Goal: Task Accomplishment & Management: Manage account settings

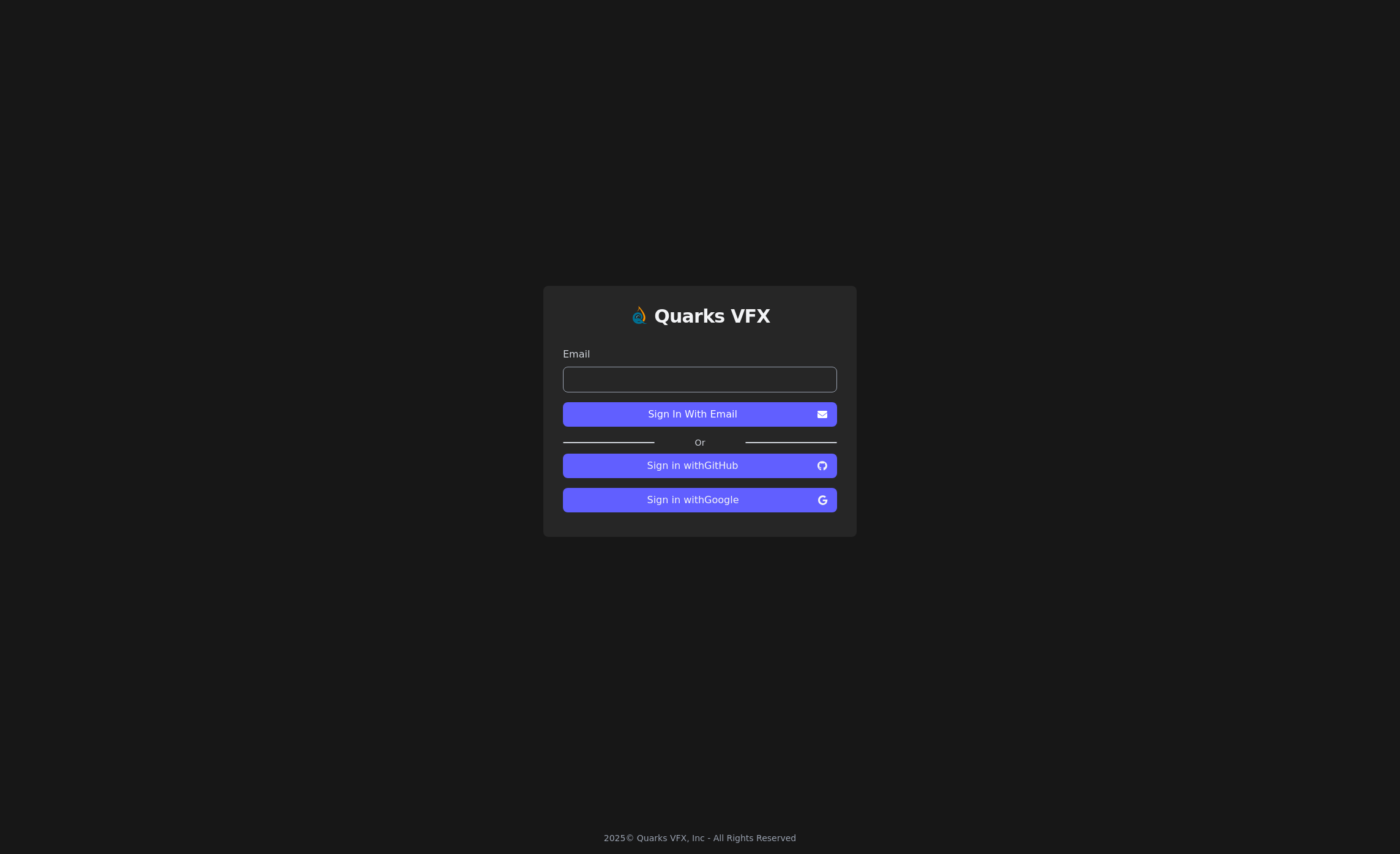
click at [773, 500] on span "Sign in with Google" at bounding box center [693, 500] width 241 height 15
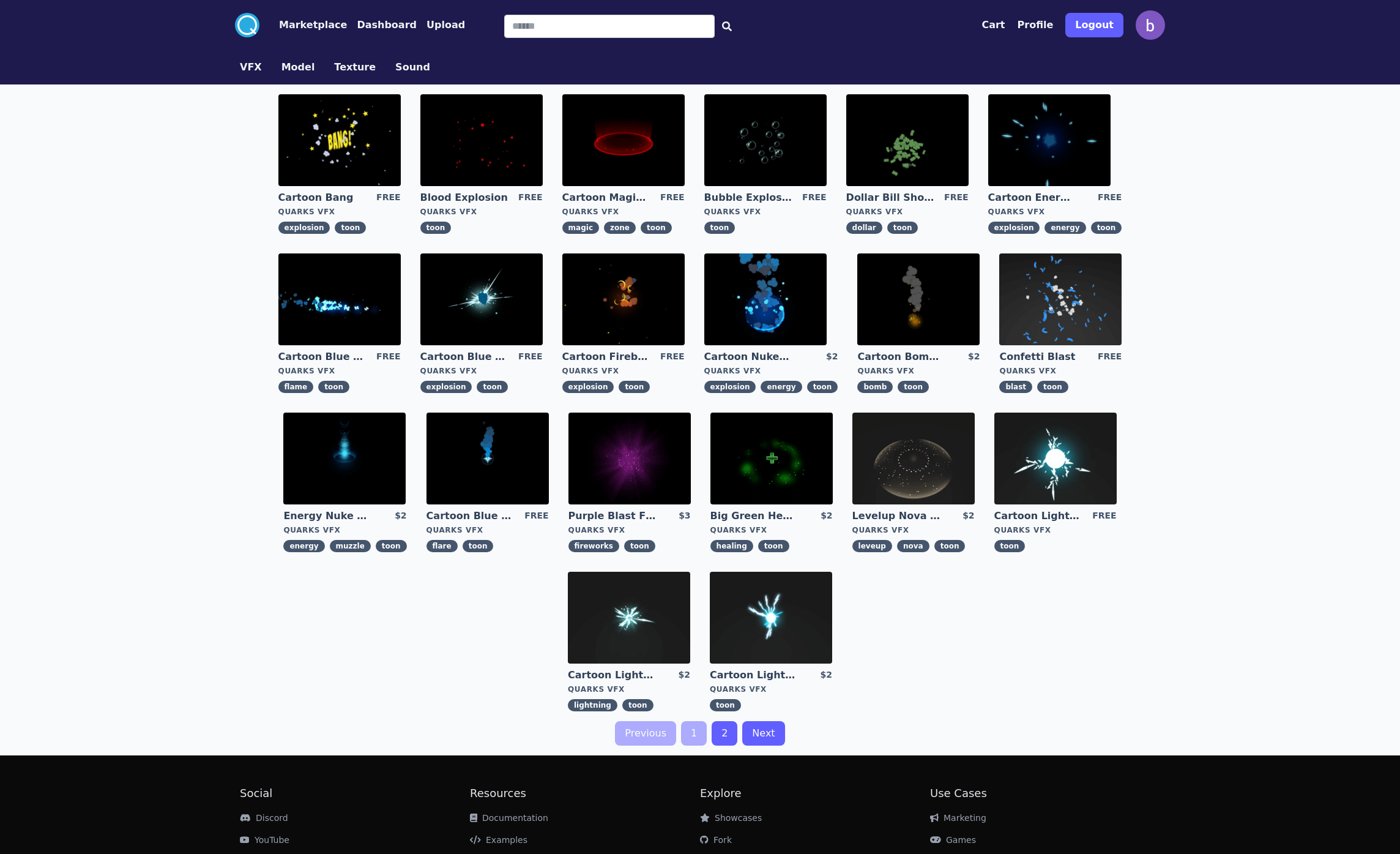
click at [255, 28] on icon at bounding box center [247, 25] width 20 height 20
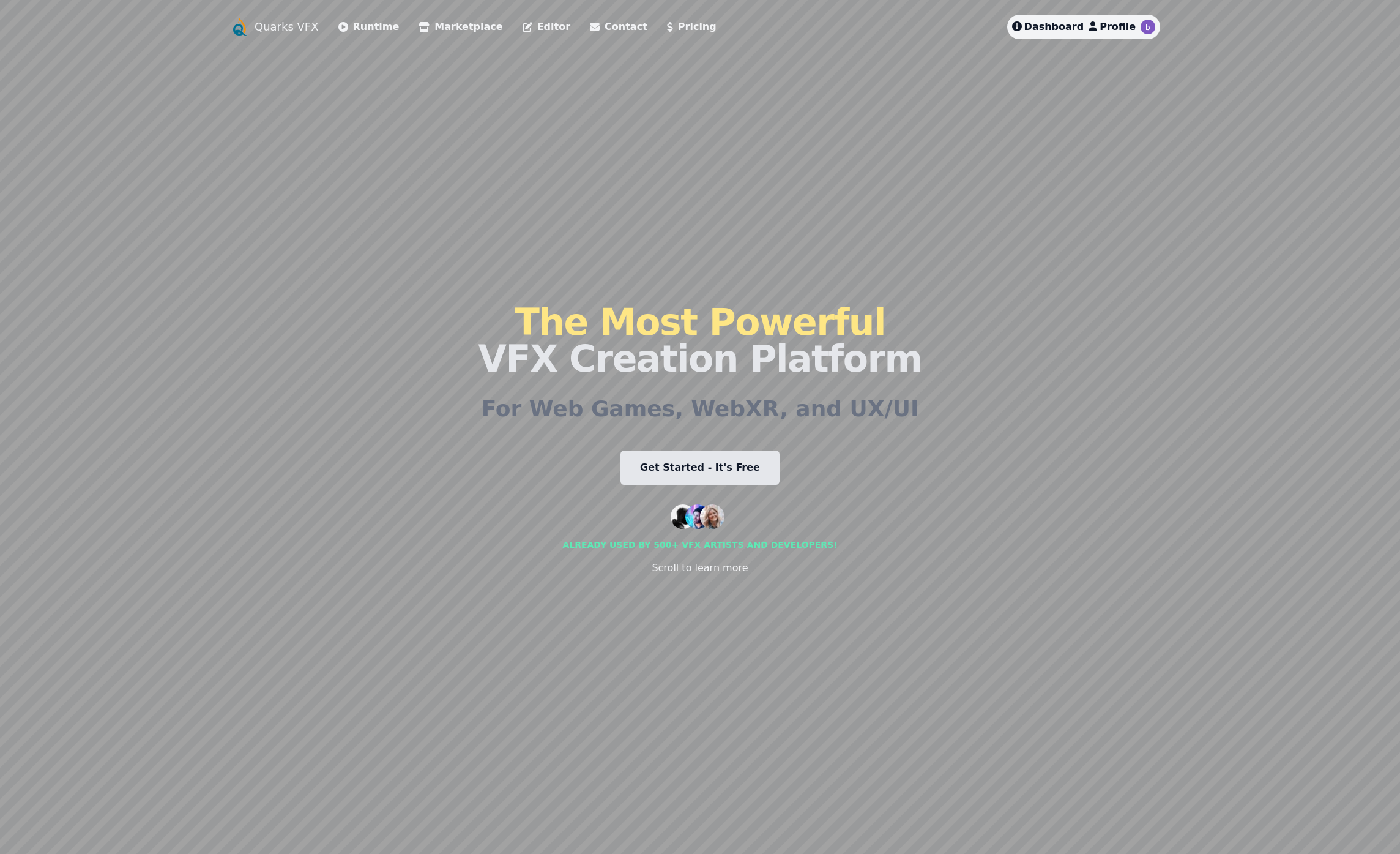
click at [299, 21] on link "Quarks VFX" at bounding box center [287, 27] width 64 height 17
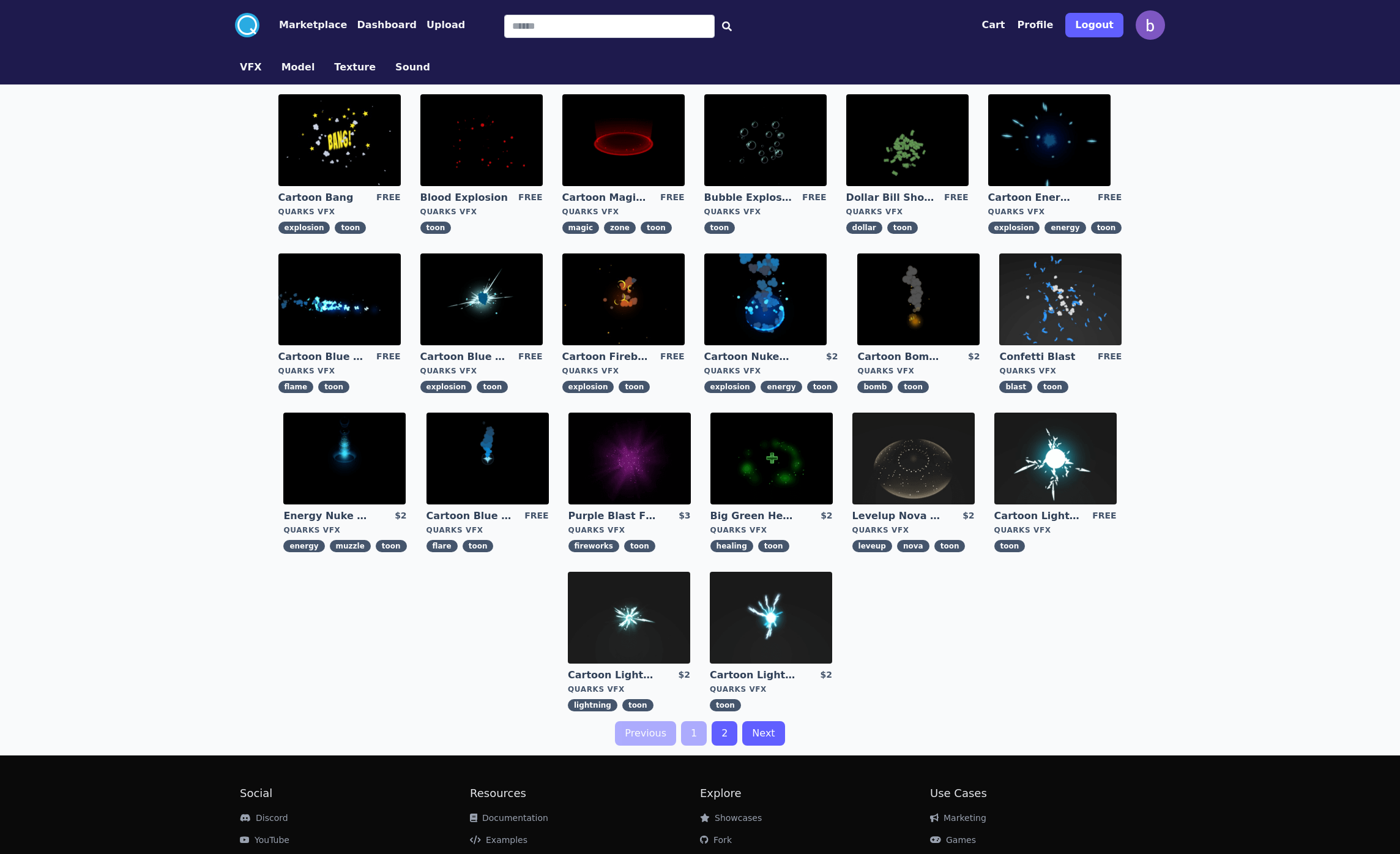
click at [381, 31] on button "Dashboard" at bounding box center [387, 25] width 60 height 15
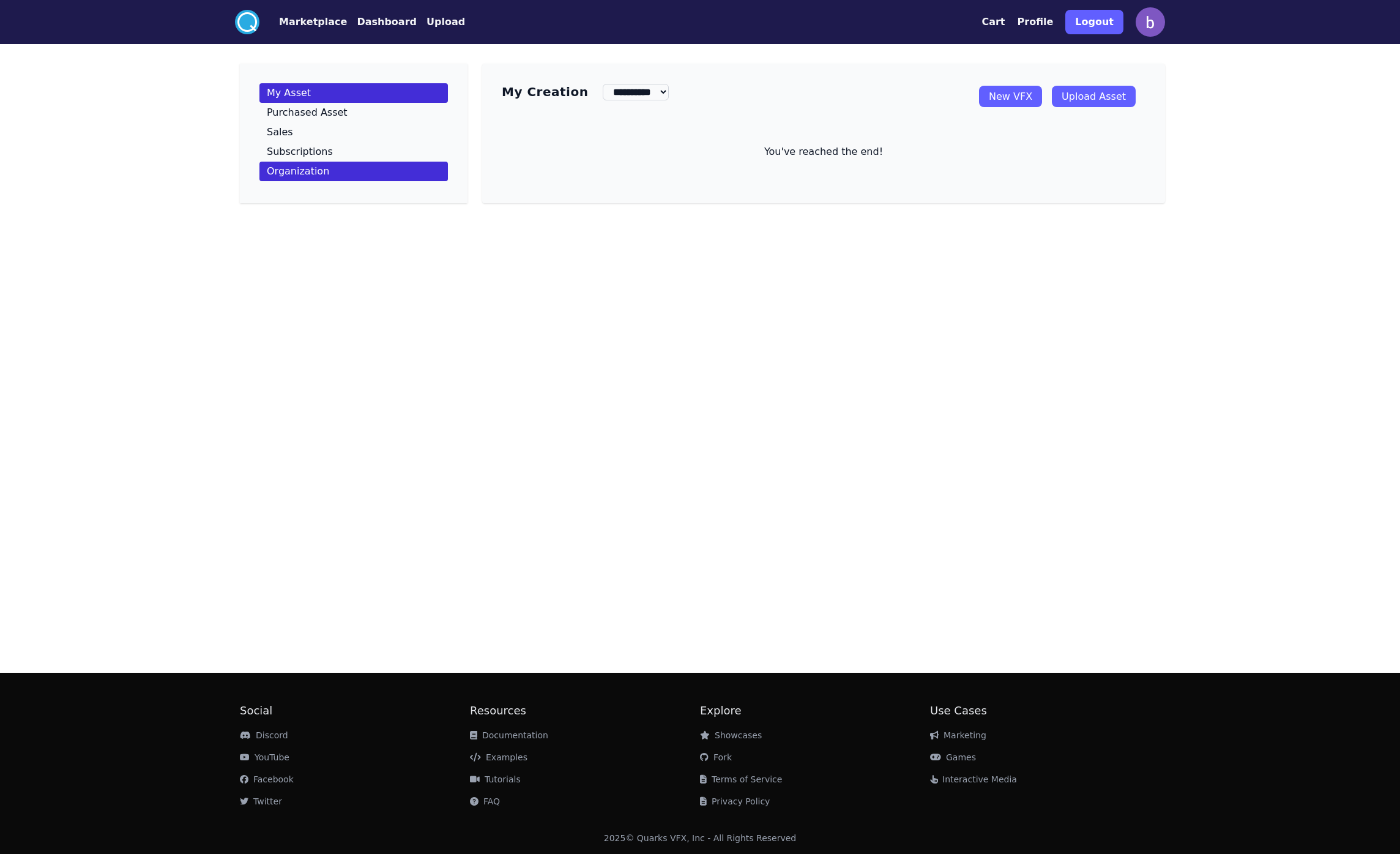
click at [330, 167] on link "Organization" at bounding box center [354, 172] width 189 height 20
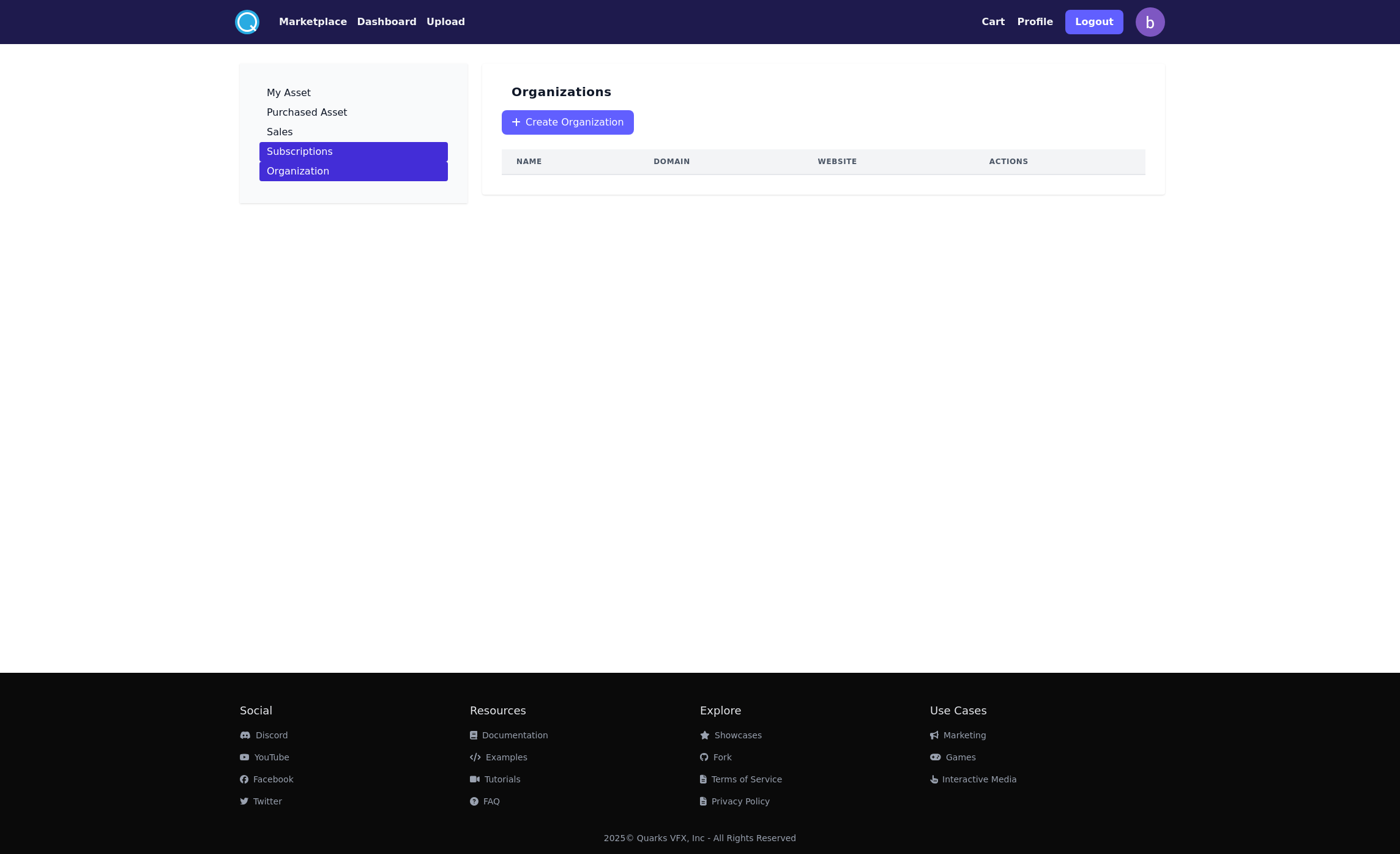
click at [344, 150] on link "Subscriptions" at bounding box center [354, 151] width 189 height 20
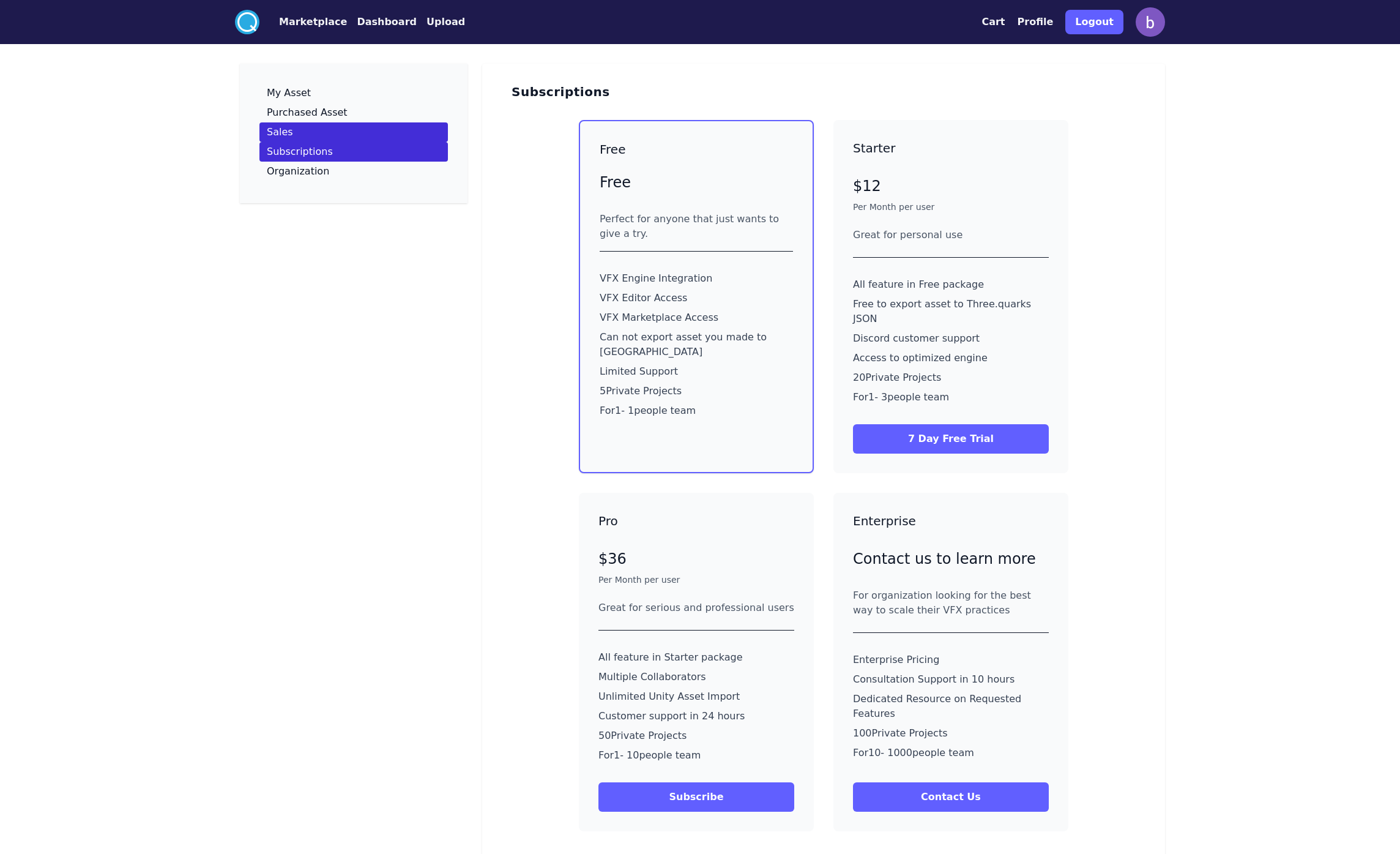
click at [351, 138] on link "Sales" at bounding box center [354, 132] width 189 height 20
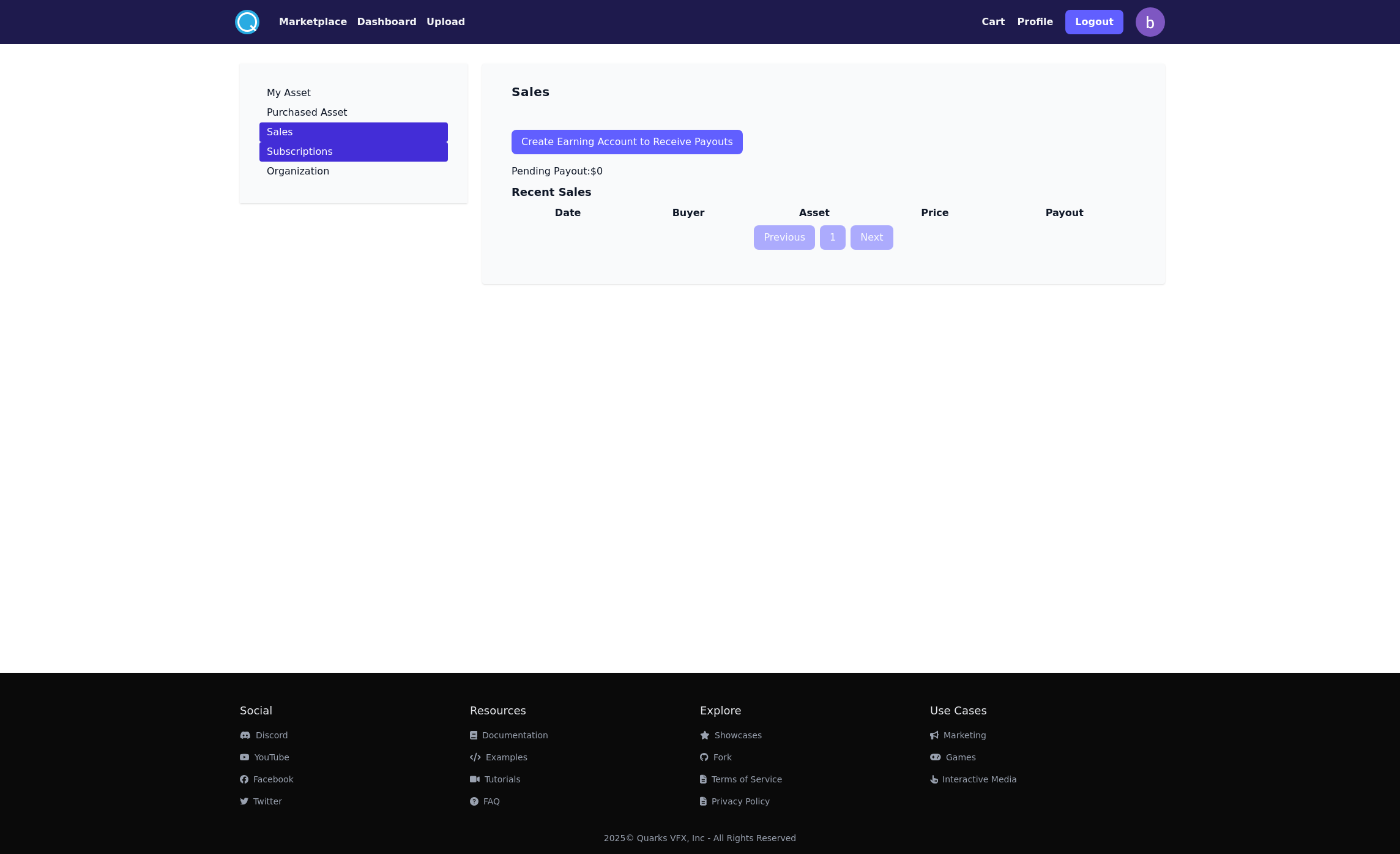
click at [346, 145] on link "Subscriptions" at bounding box center [354, 151] width 189 height 20
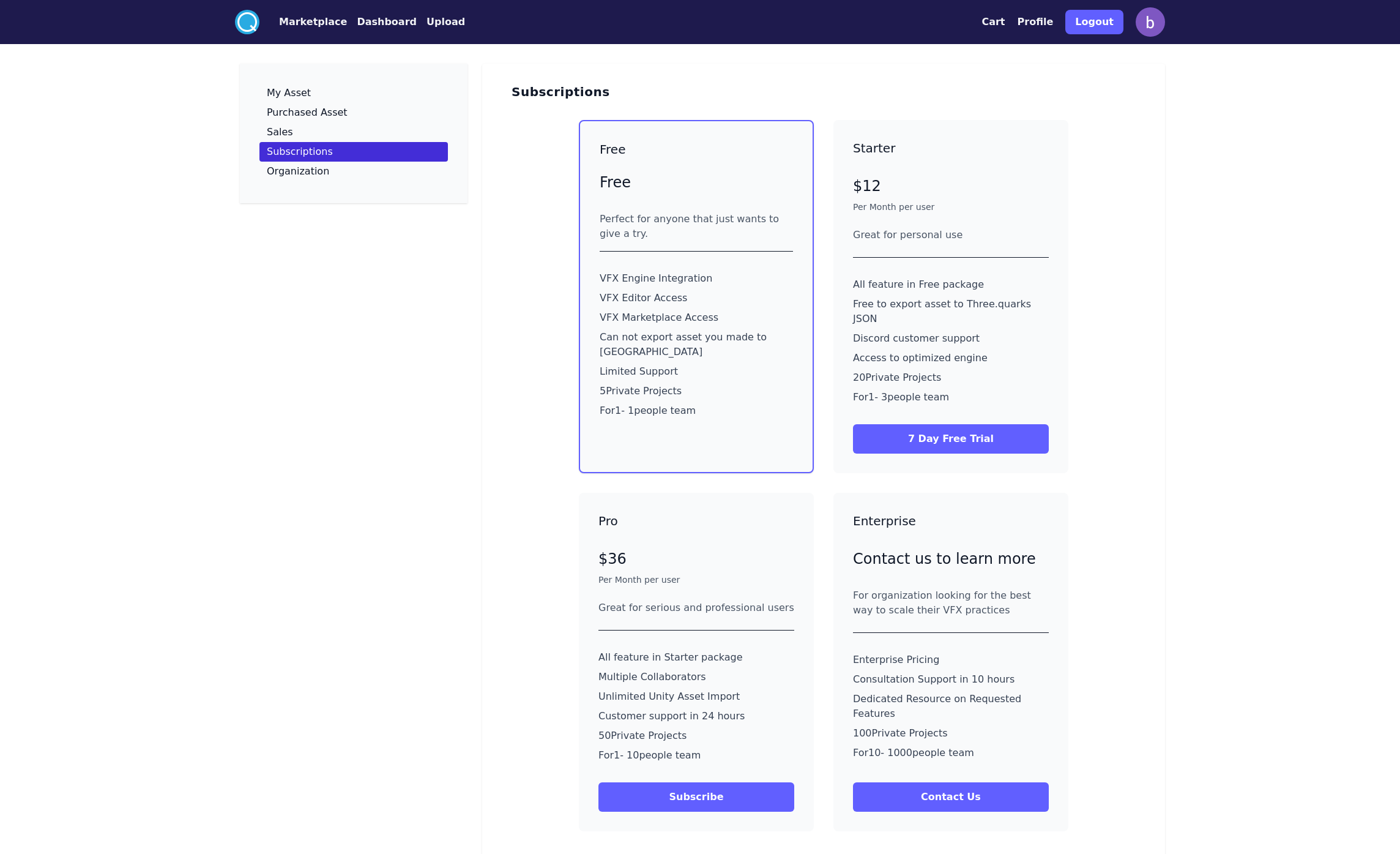
click at [339, 160] on link "Subscriptions" at bounding box center [354, 151] width 189 height 20
click at [348, 139] on link "Sales" at bounding box center [354, 132] width 189 height 20
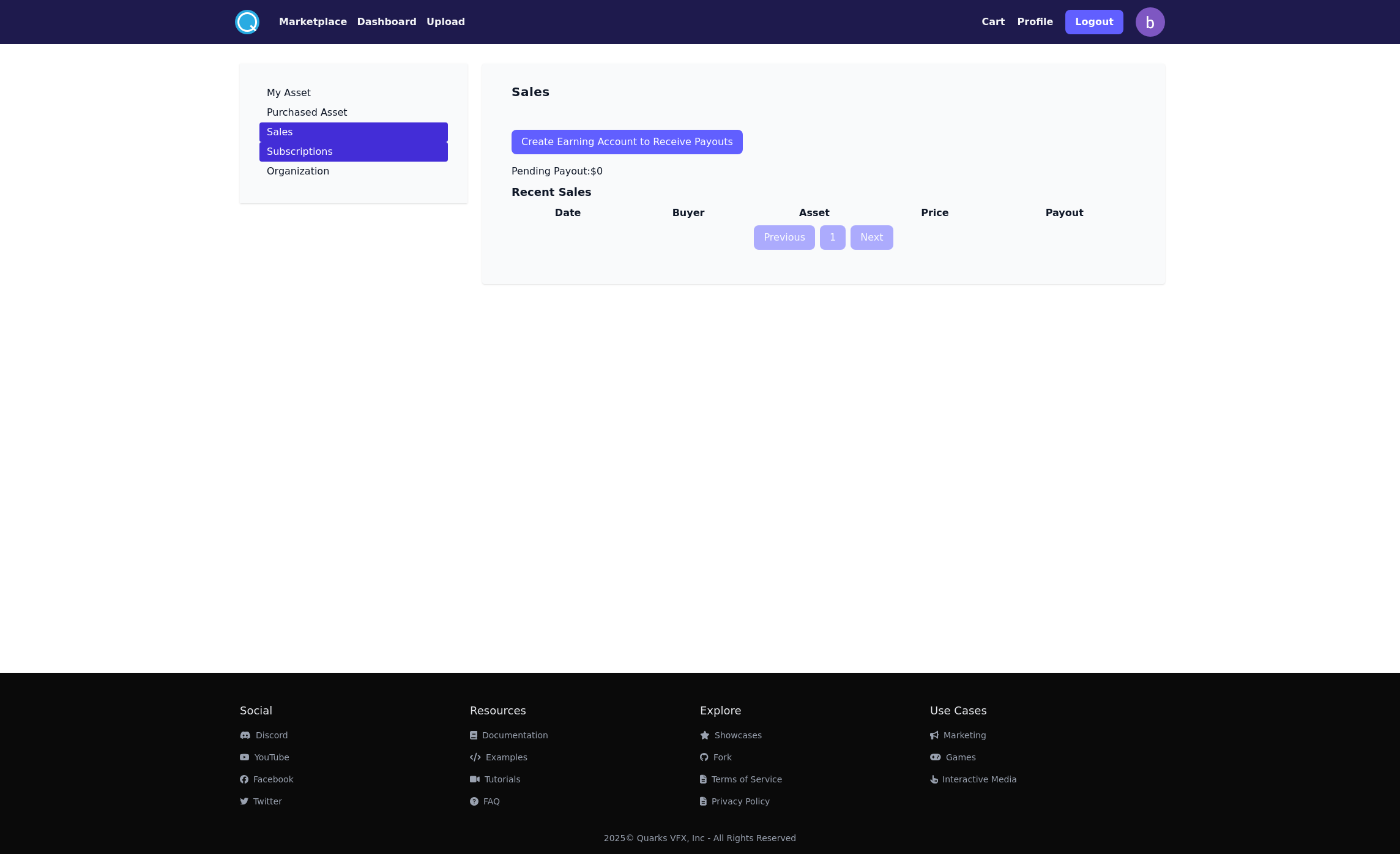
click at [339, 151] on link "Subscriptions" at bounding box center [354, 151] width 189 height 20
